Goal: Information Seeking & Learning: Check status

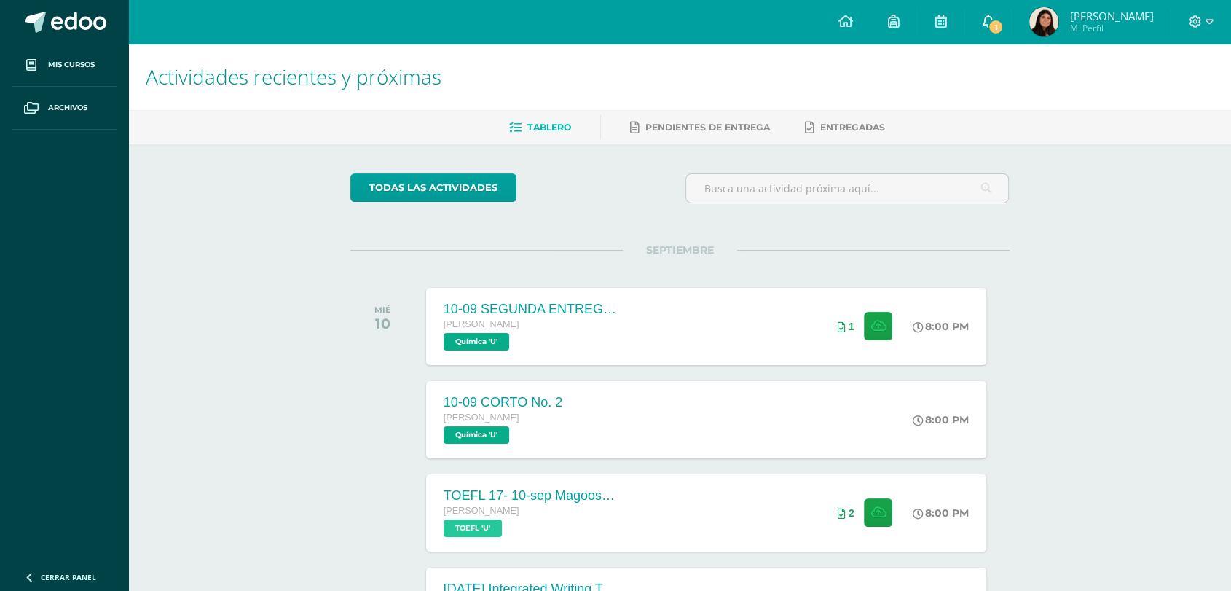
click at [993, 36] on link "1" at bounding box center [987, 22] width 47 height 44
click at [608, 32] on span "1" at bounding box center [996, 27] width 16 height 16
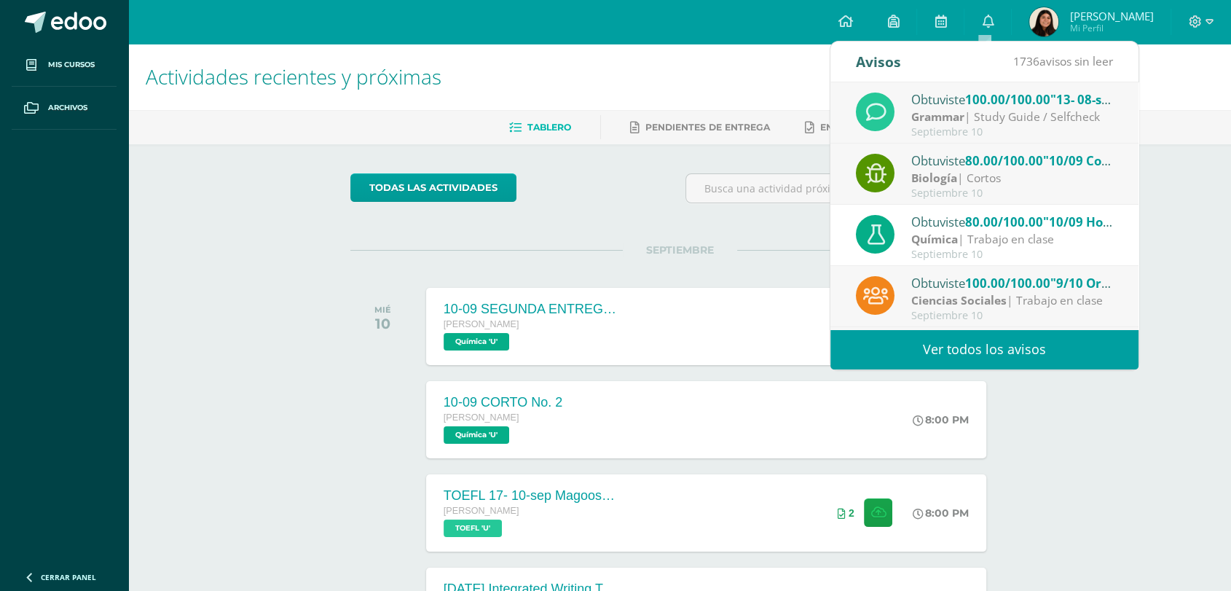
click at [608, 21] on img at bounding box center [1043, 21] width 29 height 29
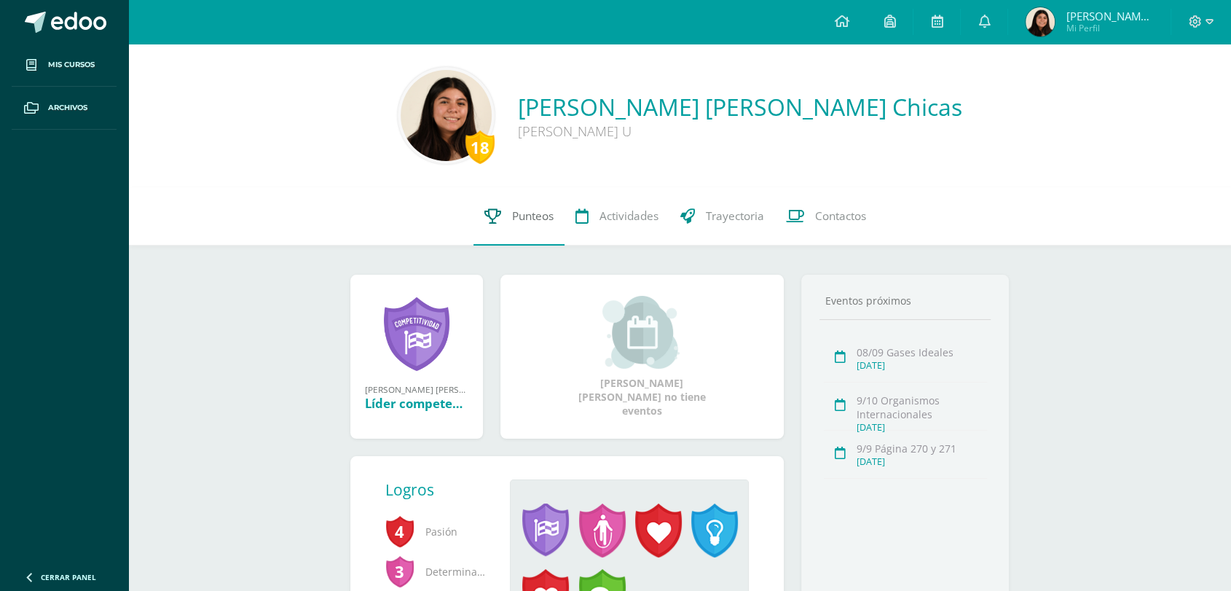
click at [506, 219] on link "Punteos" at bounding box center [518, 216] width 91 height 58
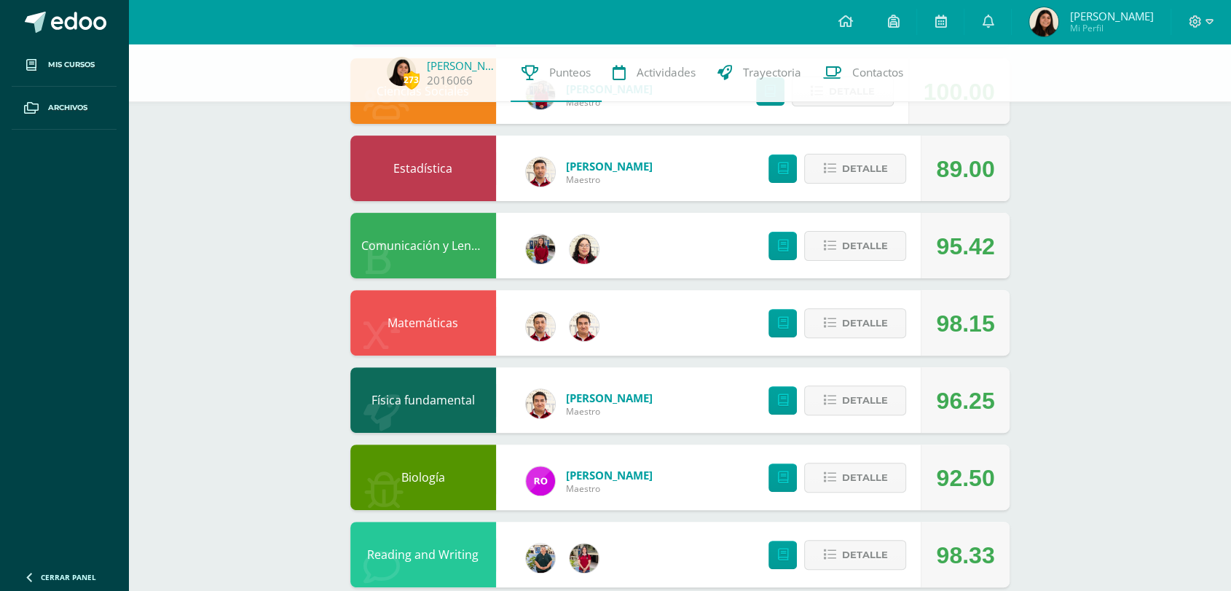
scroll to position [410, 0]
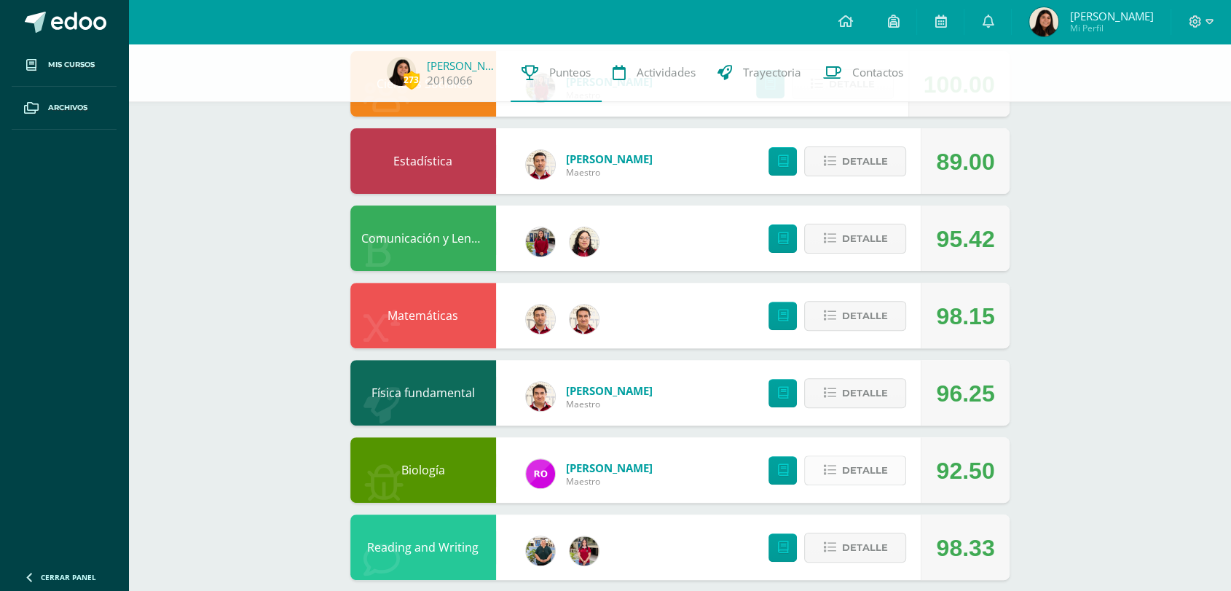
click at [835, 471] on icon at bounding box center [829, 470] width 12 height 12
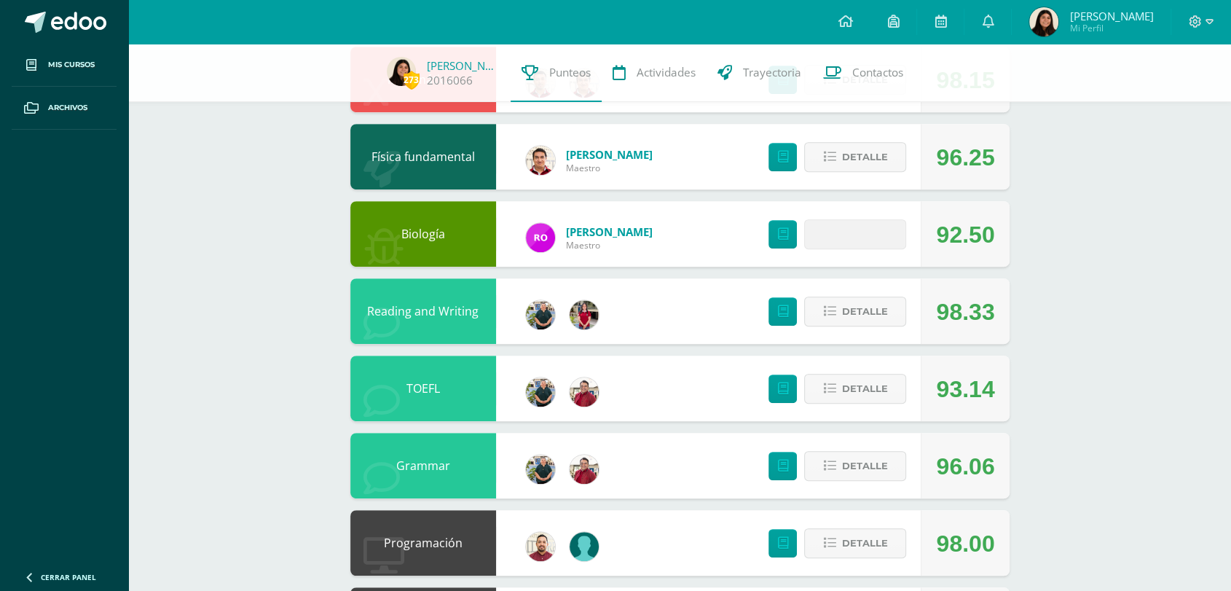
scroll to position [675, 0]
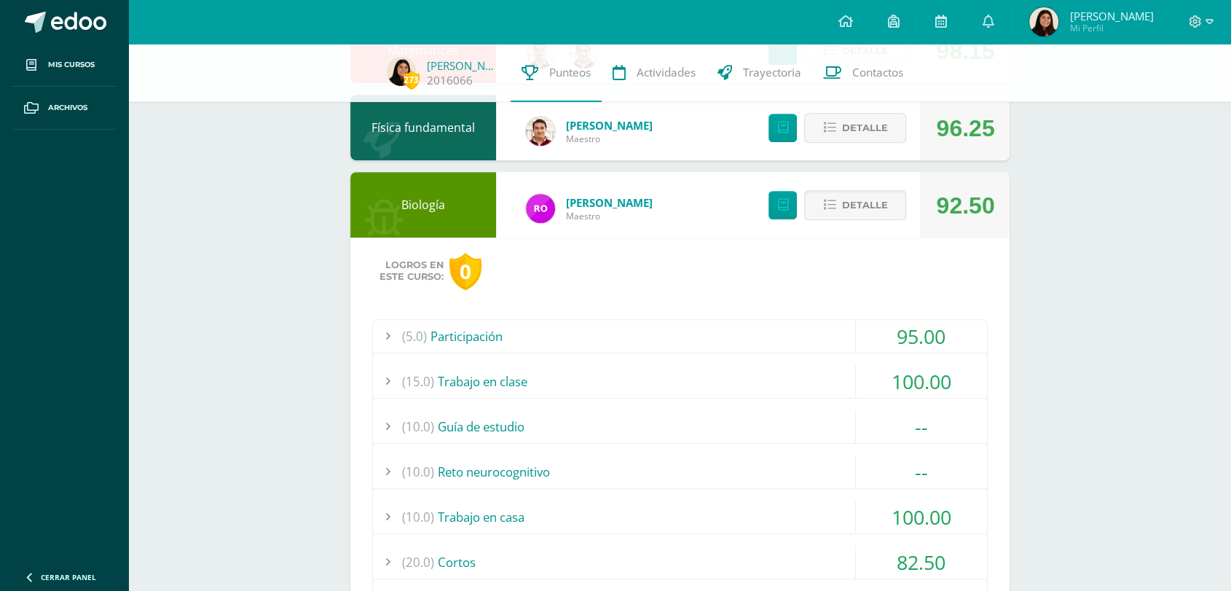
click at [578, 553] on div "(20.0) Cortos" at bounding box center [680, 562] width 614 height 33
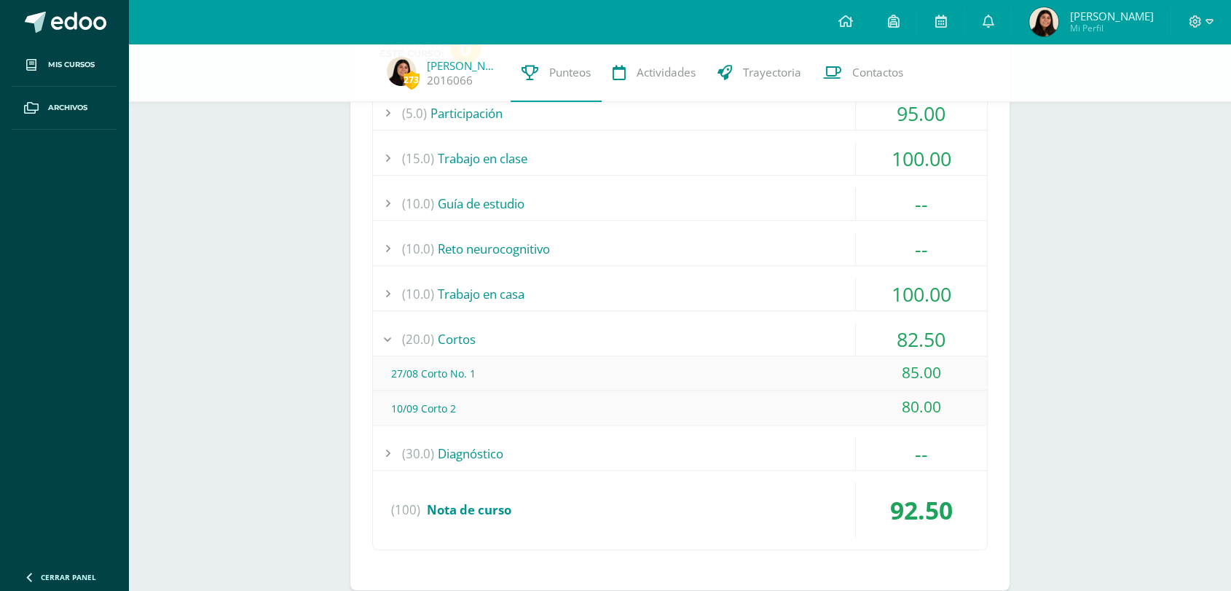
scroll to position [905, 0]
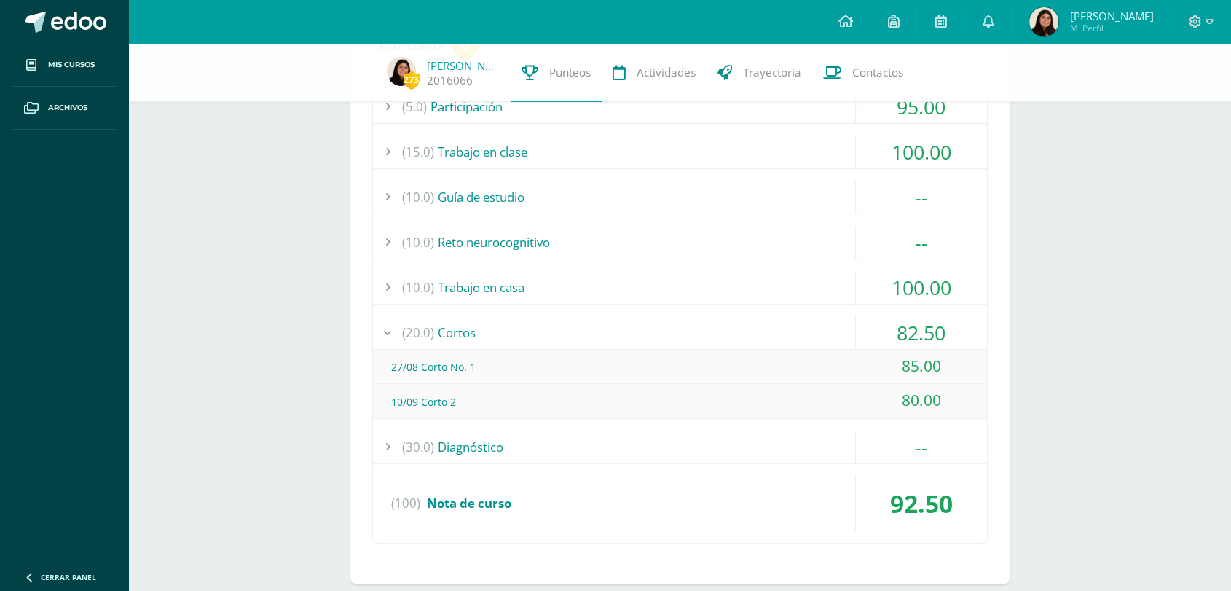
click at [591, 334] on div "(20.0) Cortos" at bounding box center [680, 332] width 614 height 33
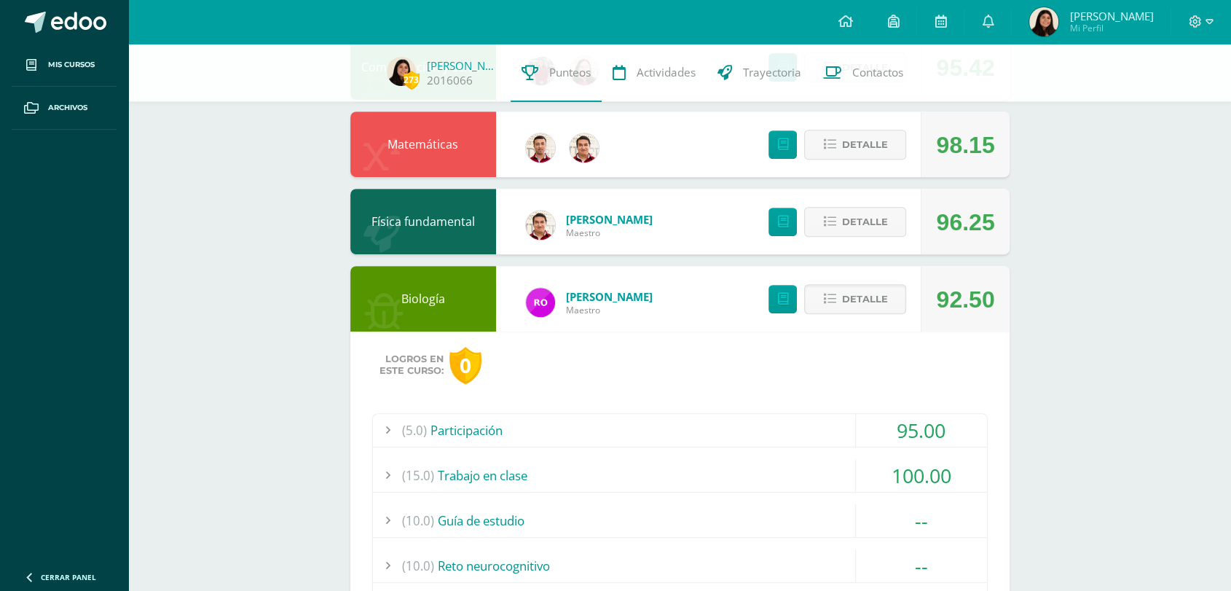
scroll to position [566, 0]
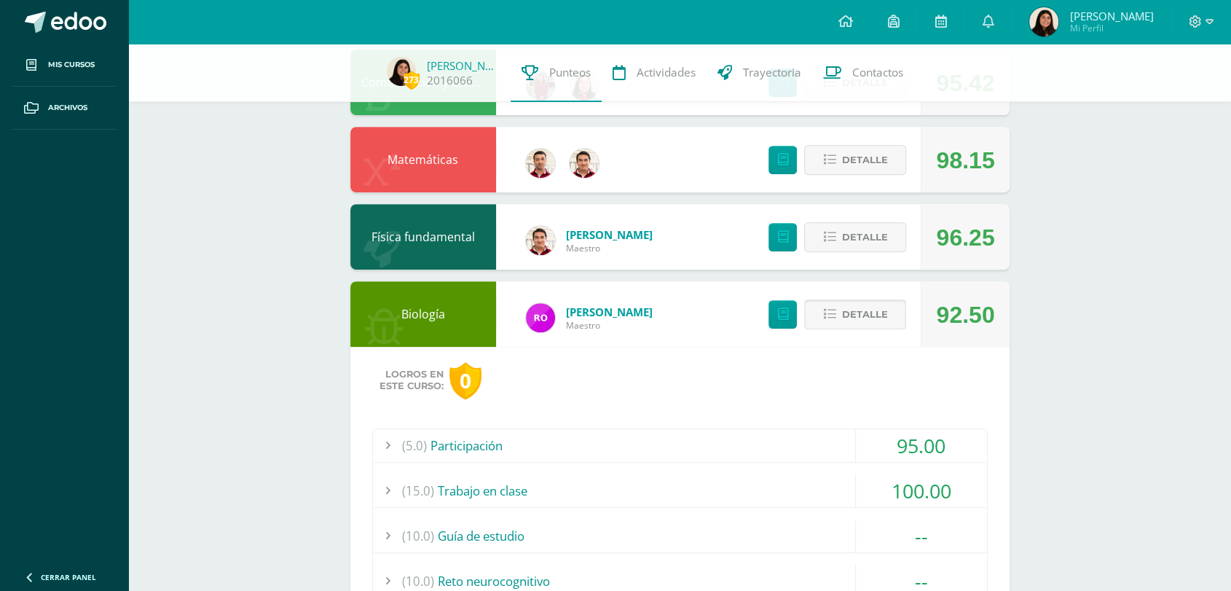
click at [847, 310] on span "Detalle" at bounding box center [864, 314] width 46 height 27
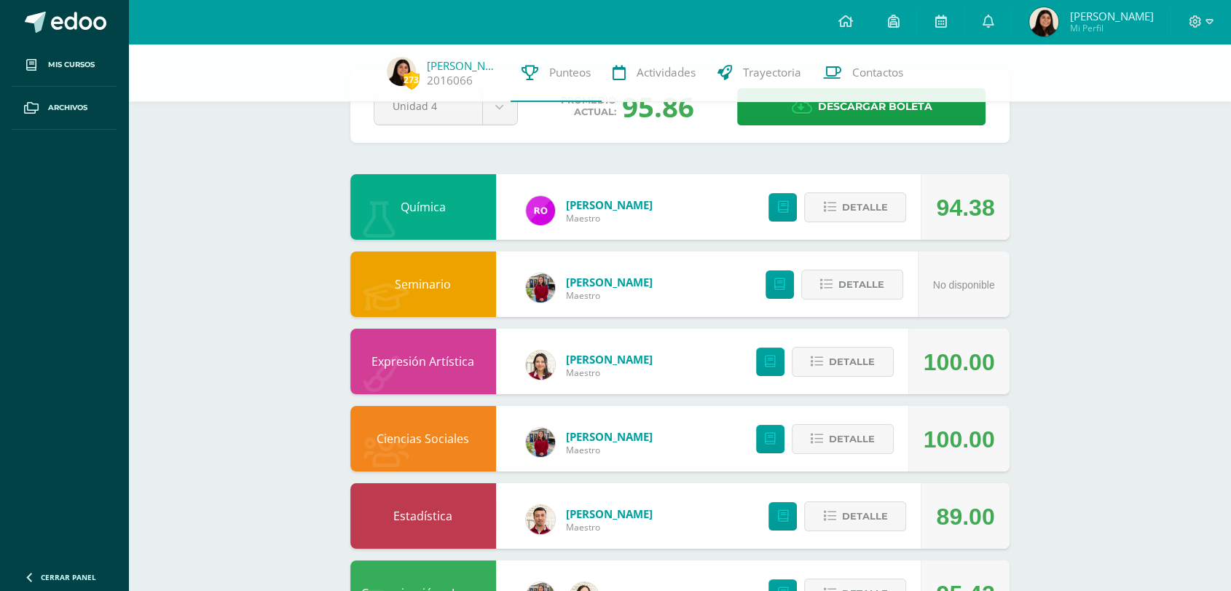
scroll to position [0, 0]
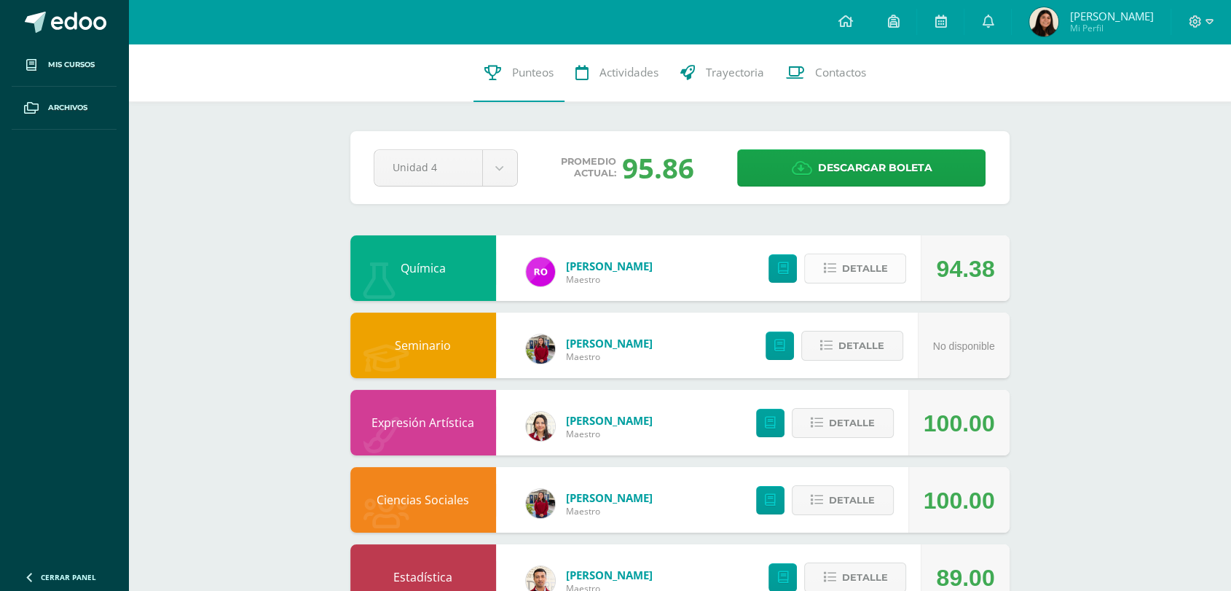
click at [846, 273] on span "Detalle" at bounding box center [864, 268] width 46 height 27
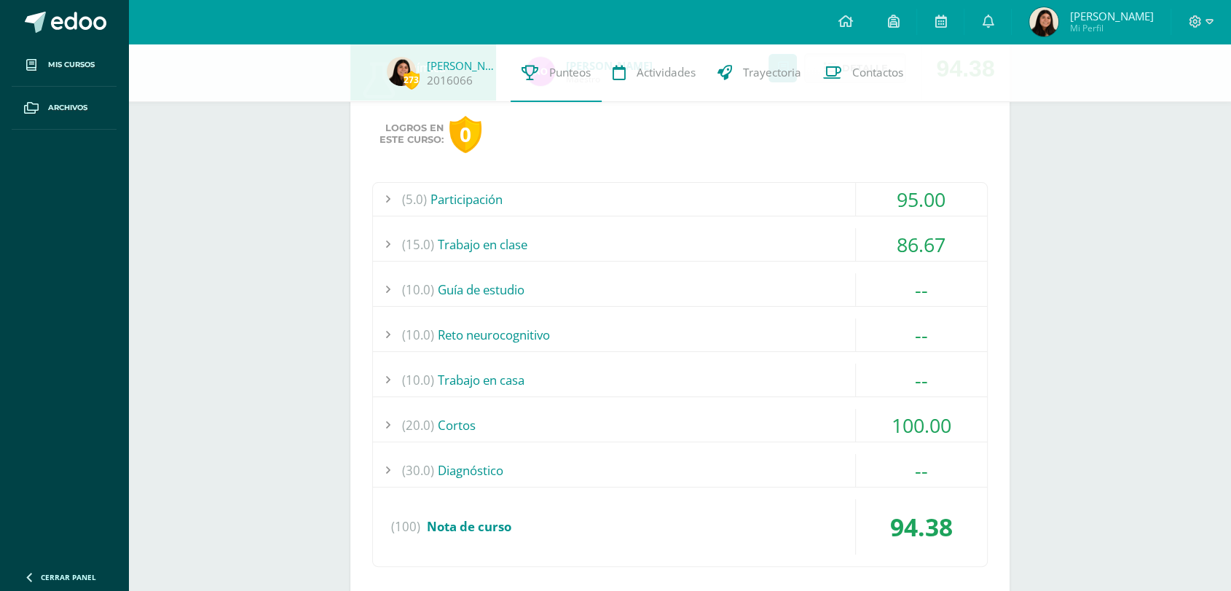
scroll to position [198, 0]
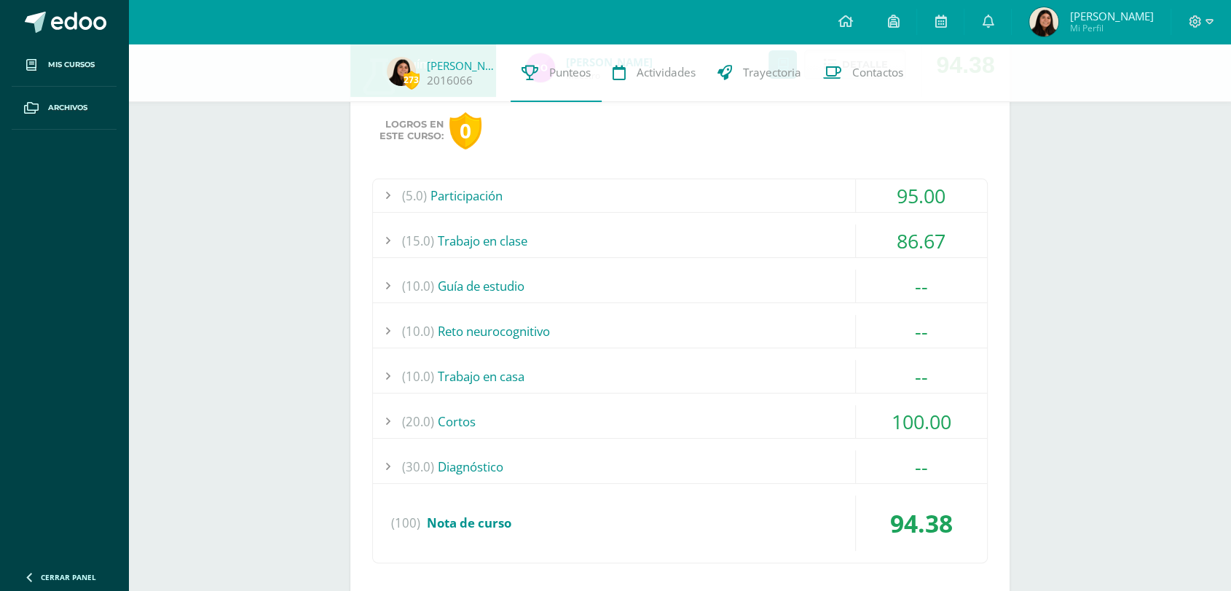
click at [828, 229] on div "(15.0) Trabajo en clase" at bounding box center [680, 240] width 614 height 33
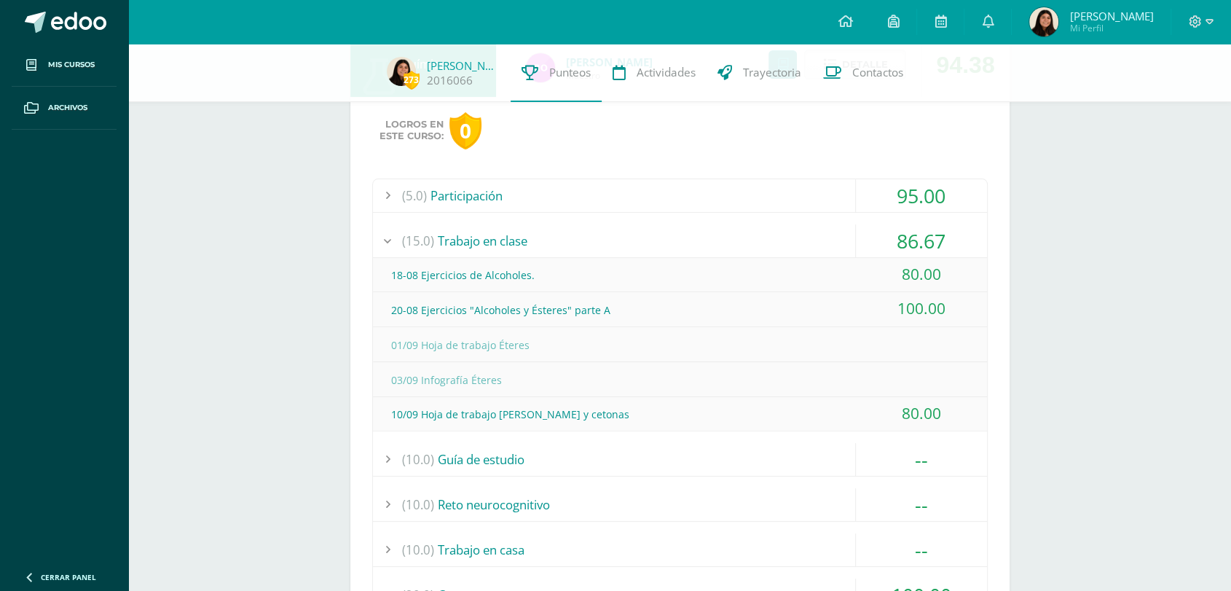
click at [700, 444] on div "(10.0) Guía de estudio" at bounding box center [680, 459] width 614 height 33
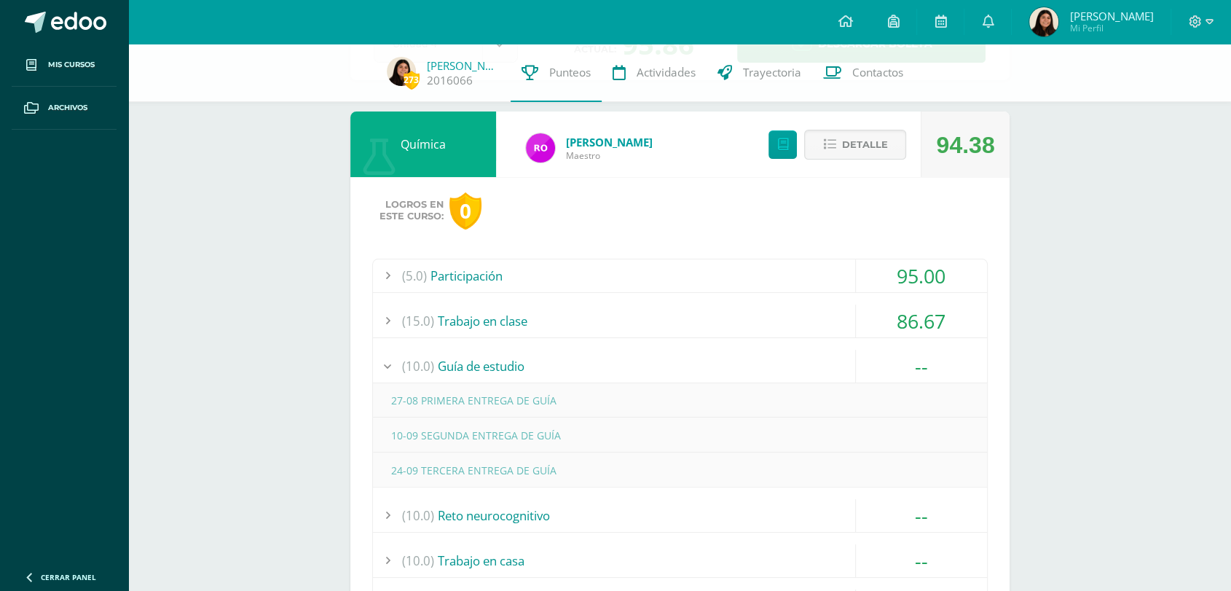
scroll to position [117, 0]
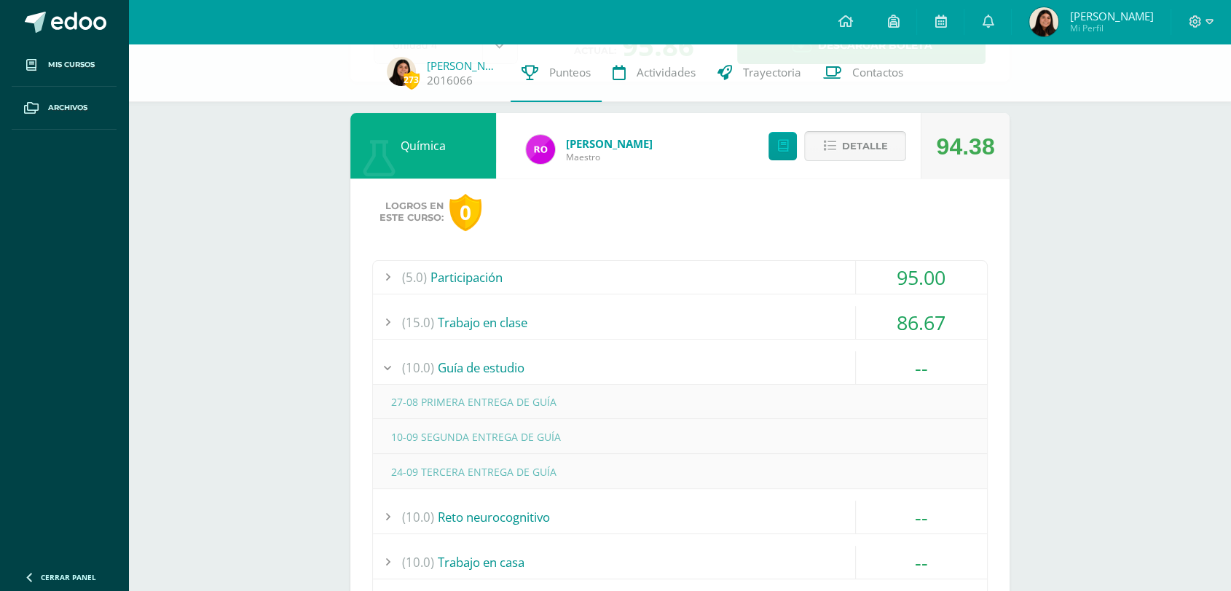
click at [876, 160] on button "Detalle" at bounding box center [855, 146] width 102 height 30
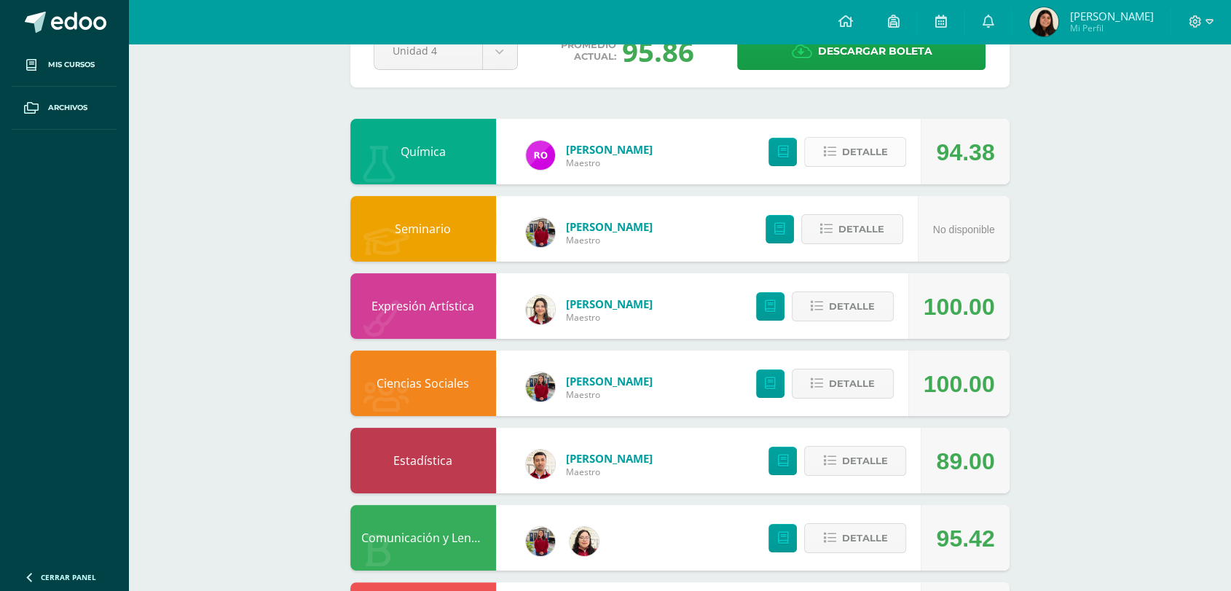
scroll to position [0, 0]
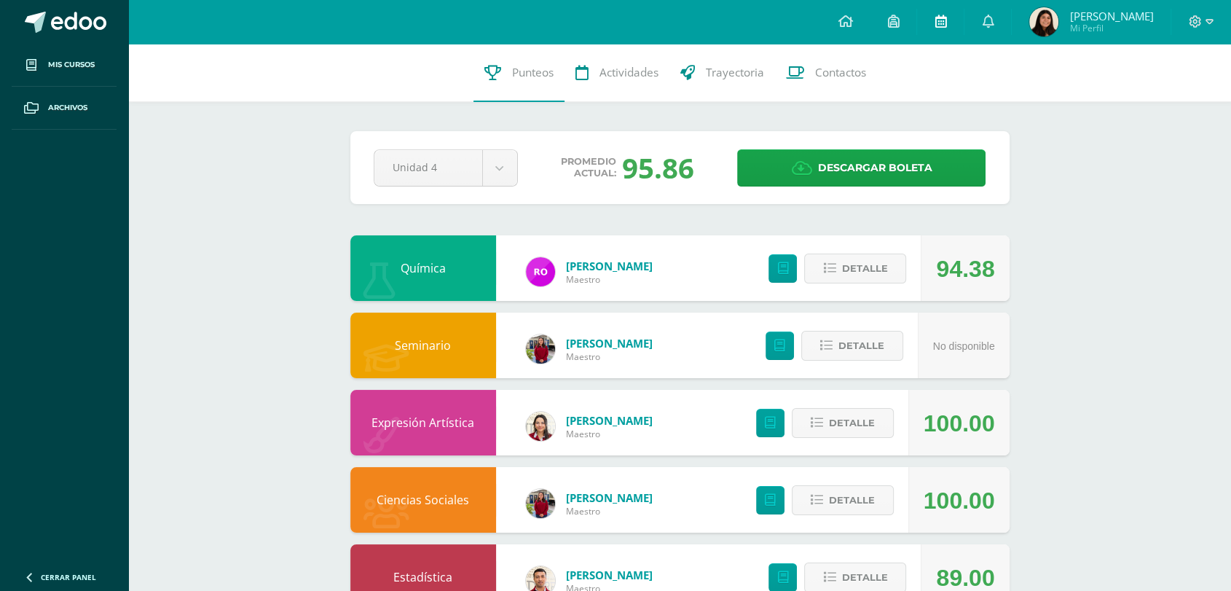
click at [918, 31] on link at bounding box center [940, 22] width 47 height 44
